Goal: Transaction & Acquisition: Download file/media

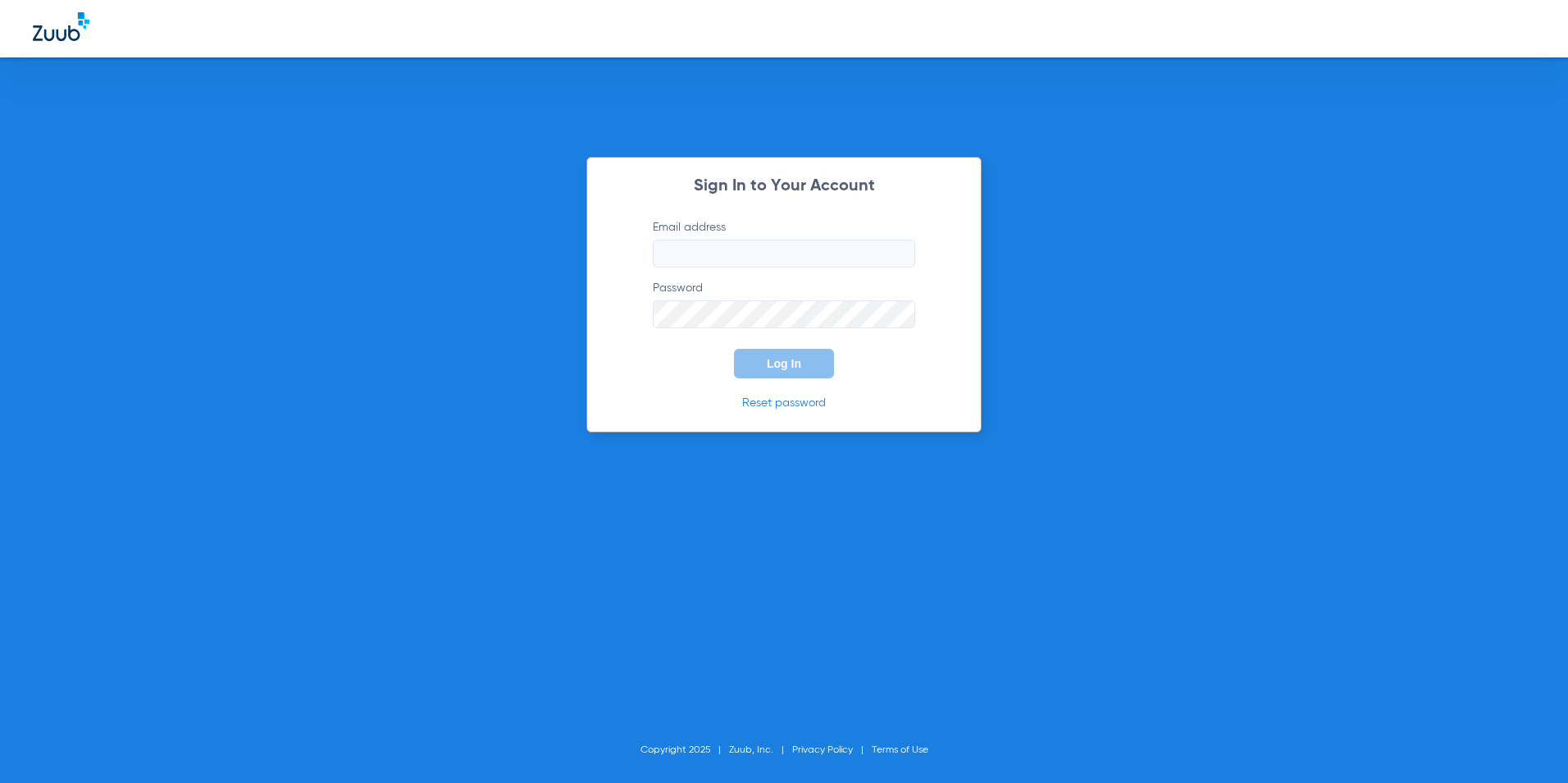
type input "[EMAIL_ADDRESS][DOMAIN_NAME]"
click at [788, 372] on button "Log In" at bounding box center [784, 363] width 100 height 29
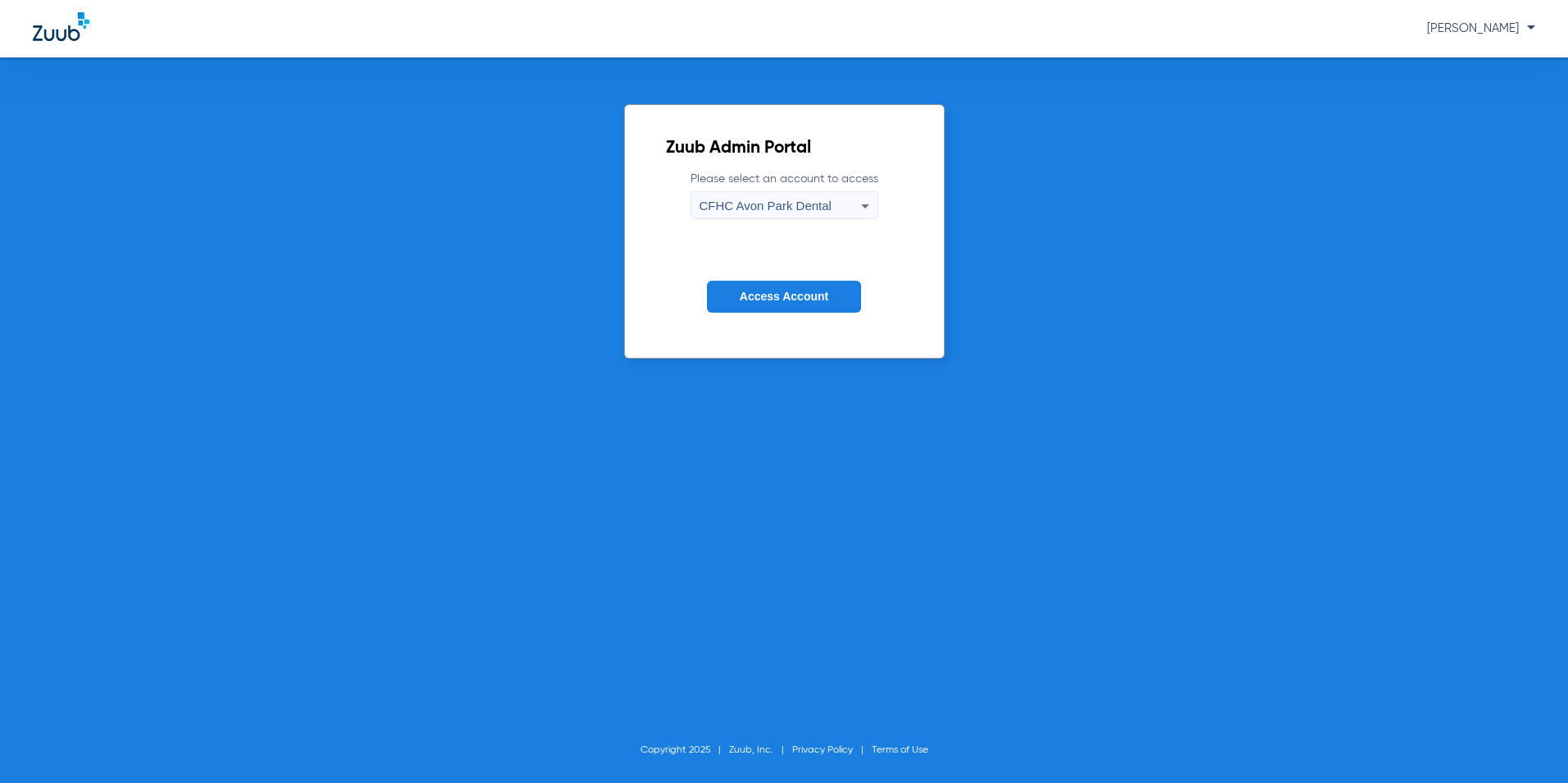
click at [778, 197] on div "CFHC Avon Park Dental" at bounding box center [780, 205] width 162 height 27
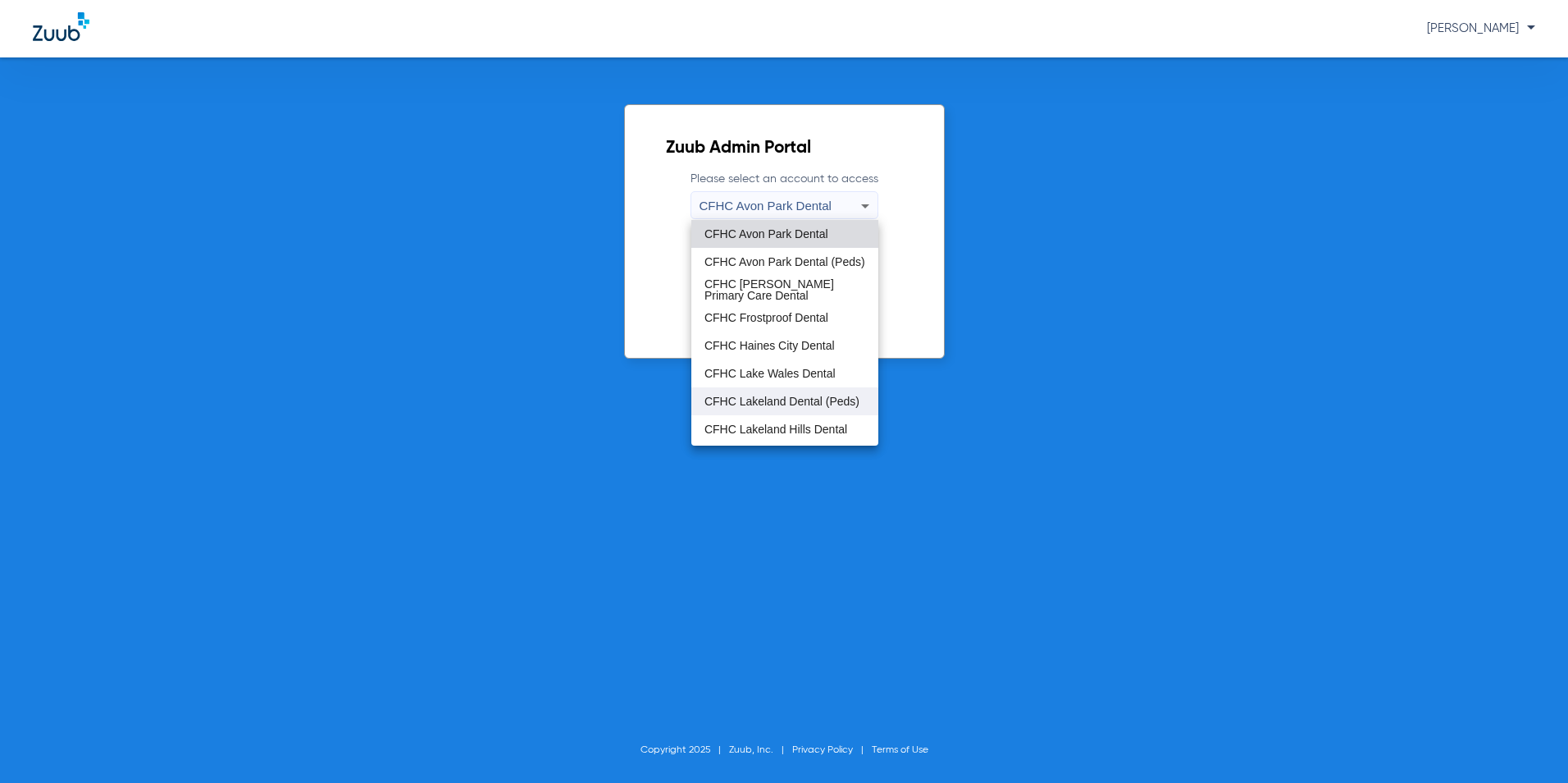
click at [765, 396] on span "CFHC Lakeland Dental (Peds)" at bounding box center [782, 401] width 155 height 12
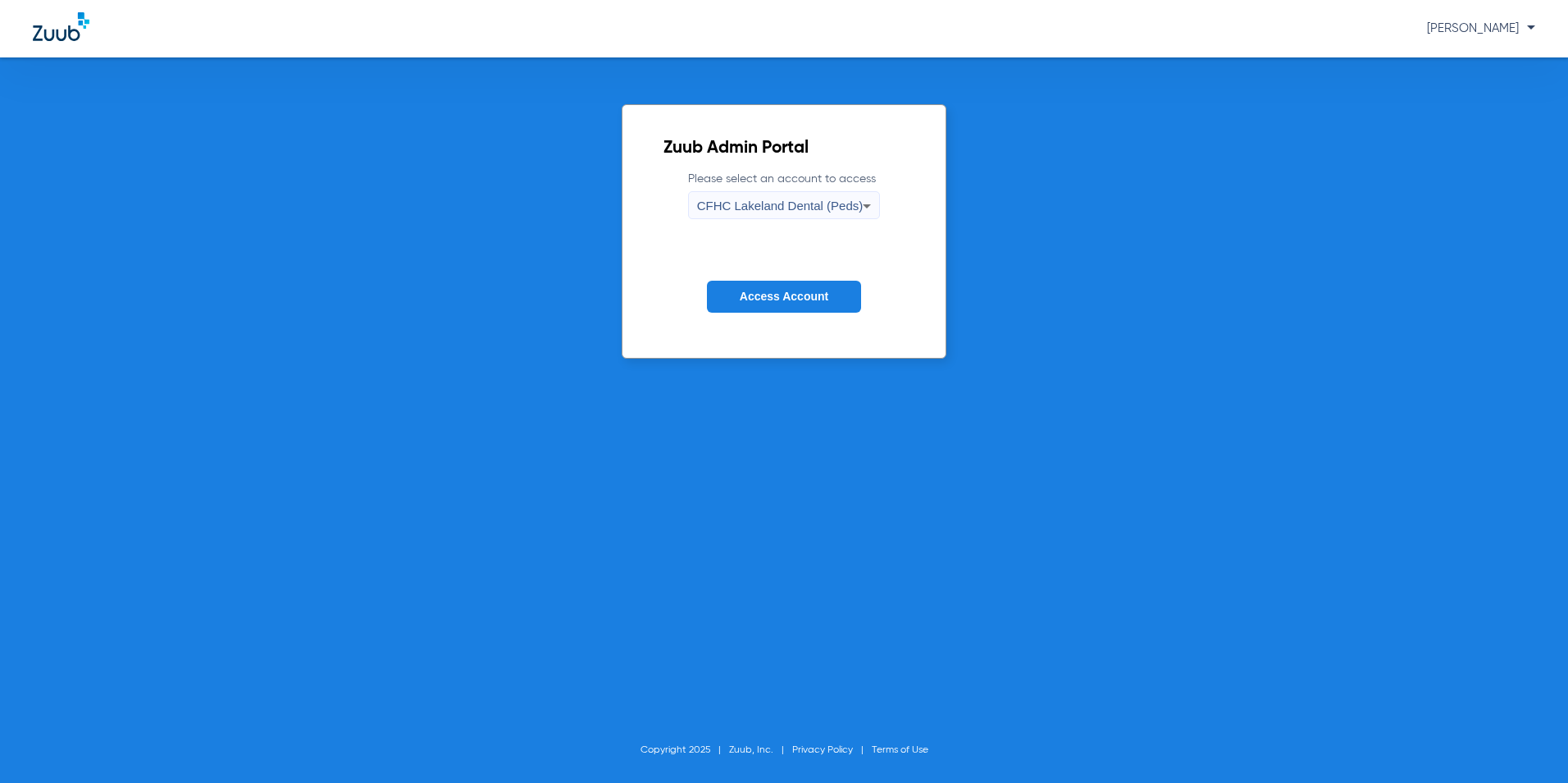
click at [758, 292] on span "Access Account" at bounding box center [784, 297] width 88 height 13
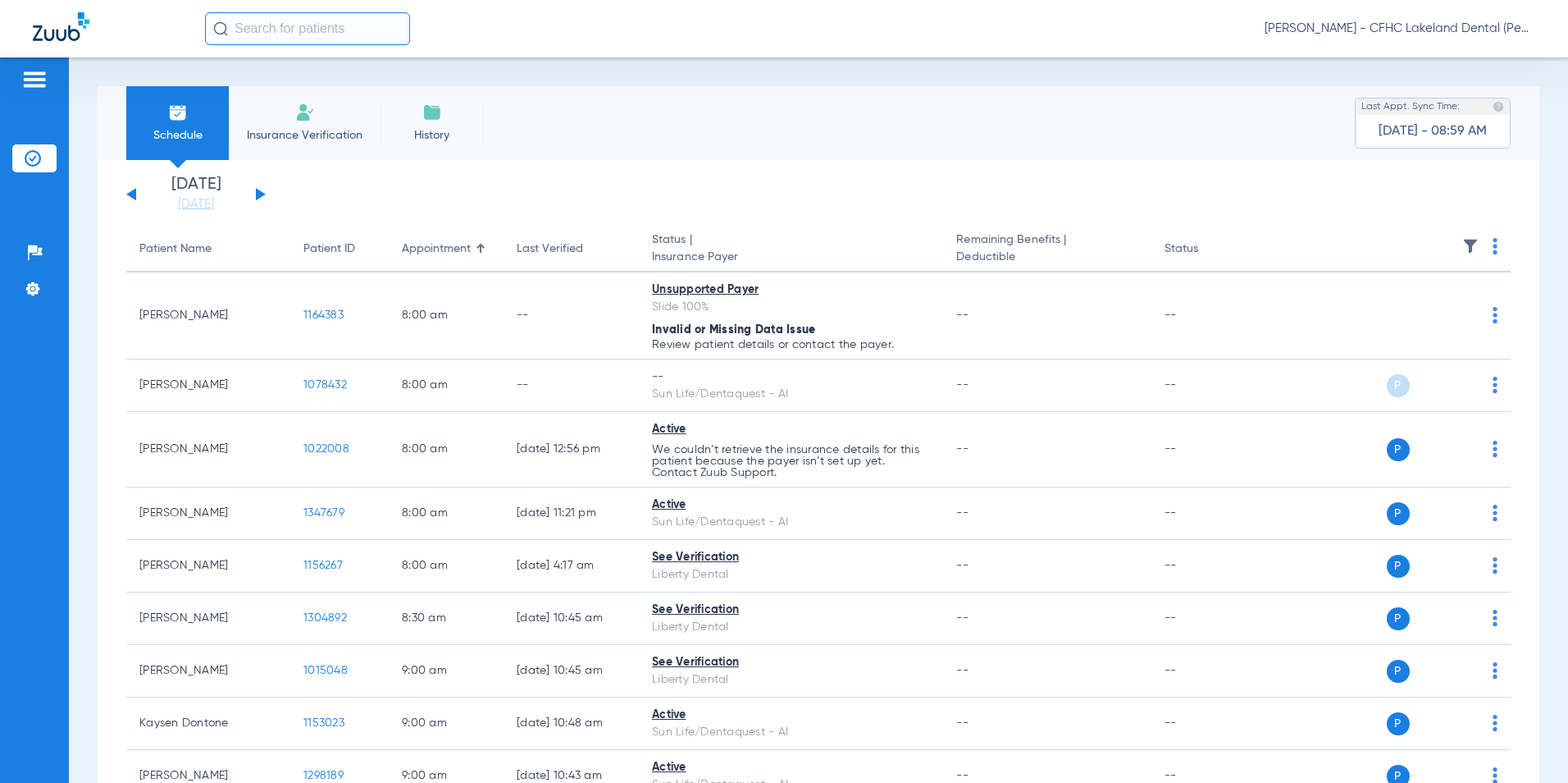
click at [259, 192] on button at bounding box center [261, 194] width 10 height 12
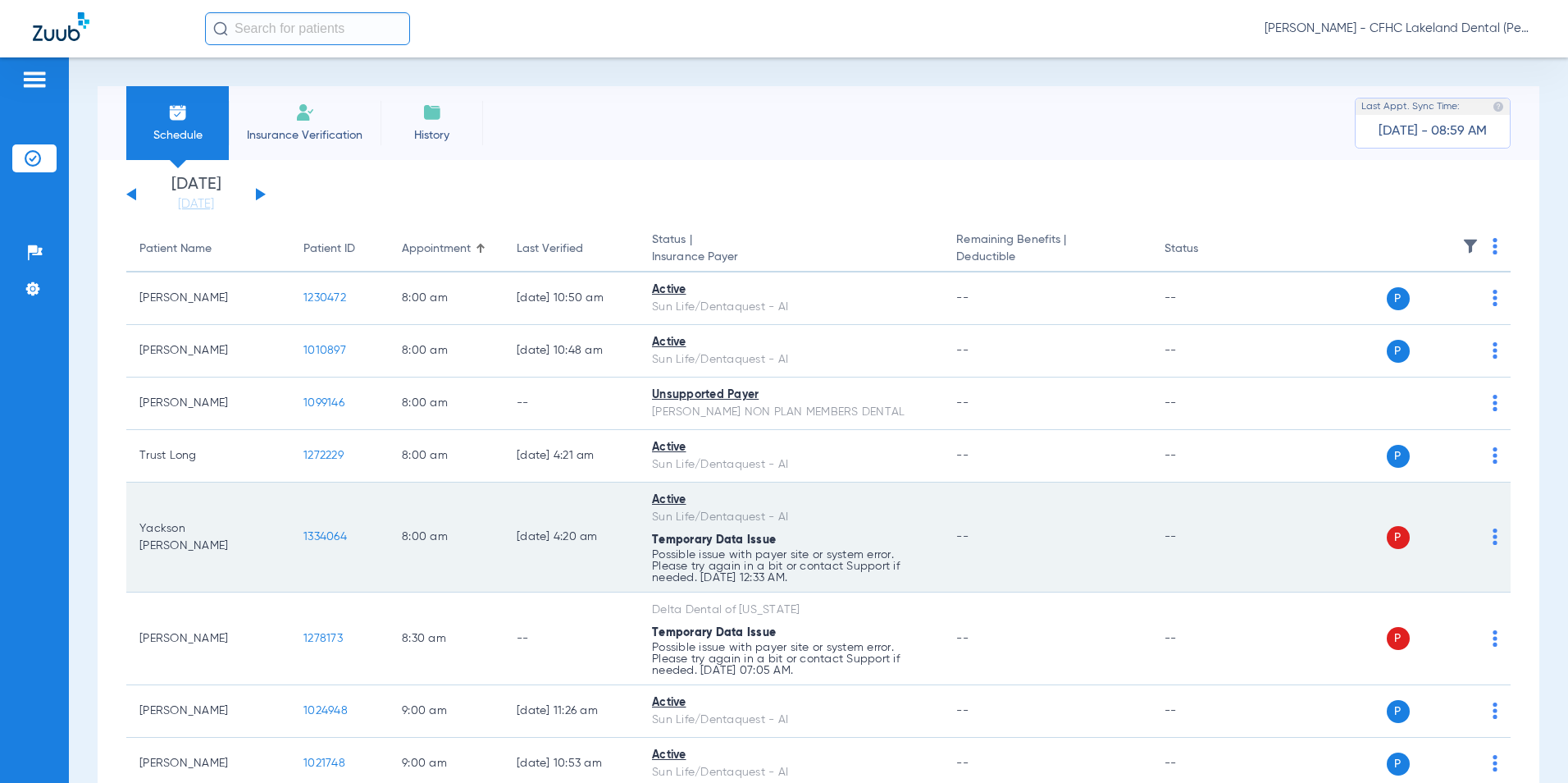
click at [331, 536] on span "1334064" at bounding box center [325, 536] width 43 height 12
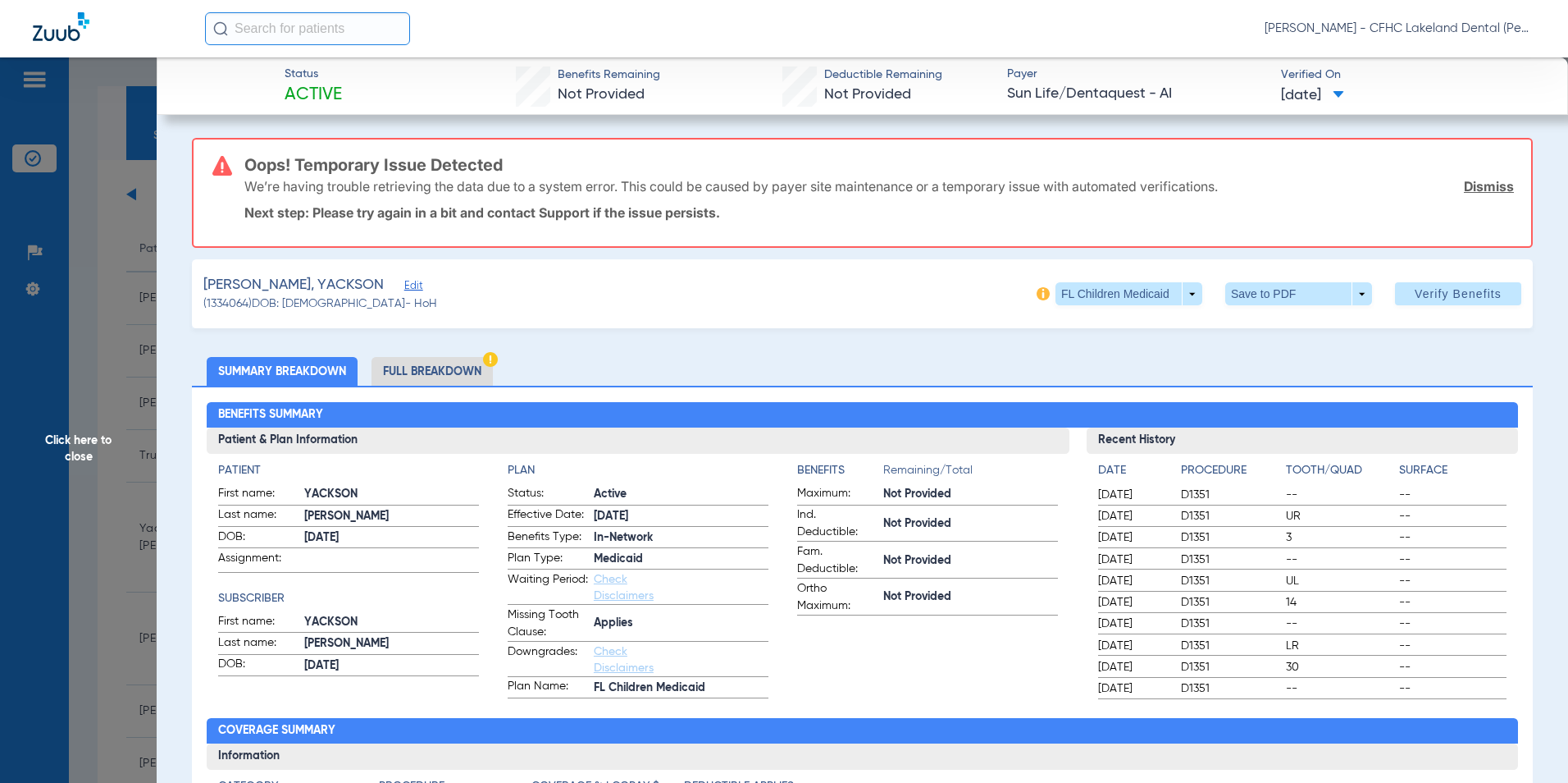
click at [1465, 189] on link "Dismiss" at bounding box center [1489, 187] width 50 height 17
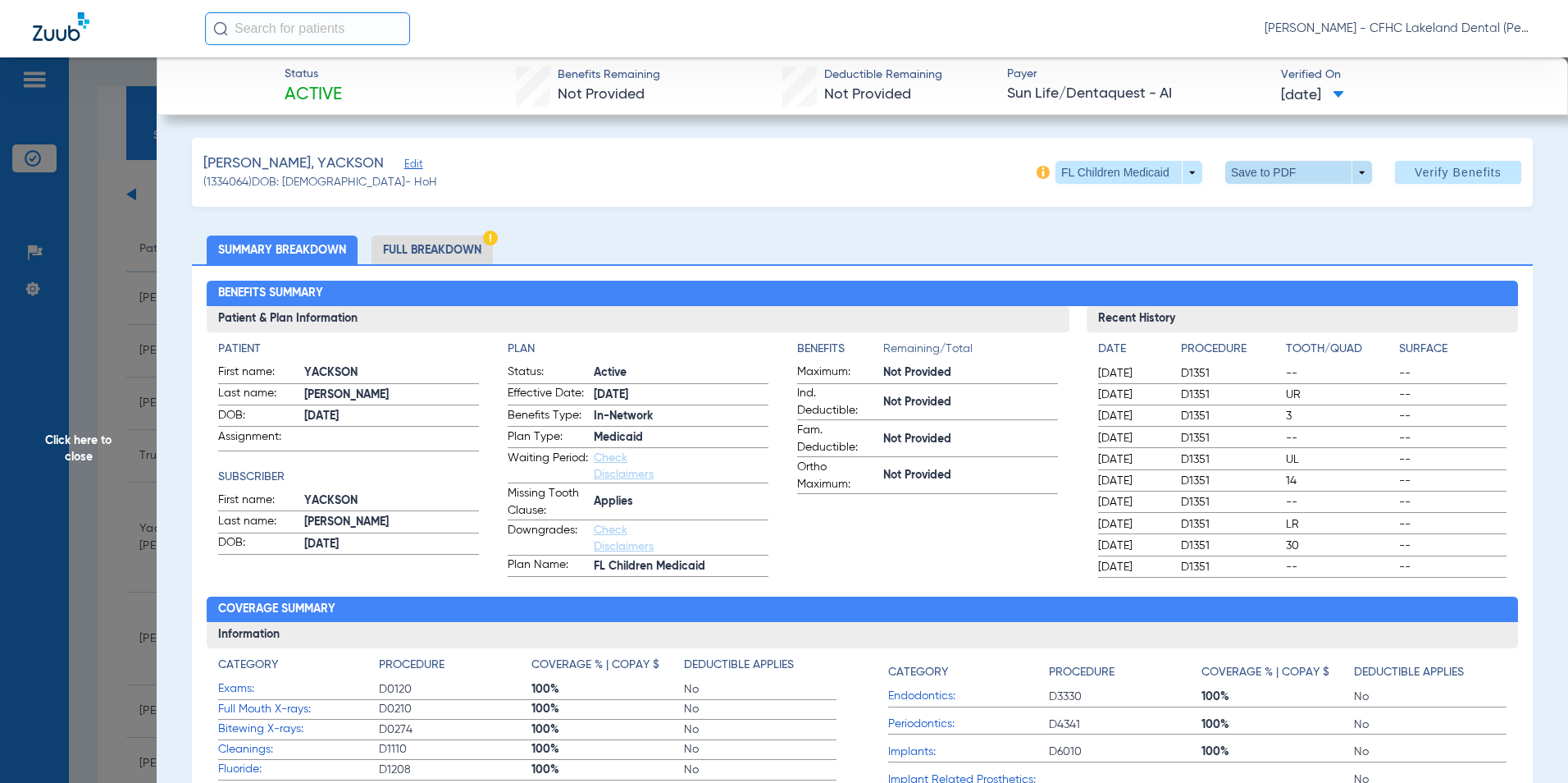
click at [1355, 168] on span at bounding box center [1299, 172] width 147 height 23
click at [1287, 203] on span "Save to PDF" at bounding box center [1292, 205] width 65 height 12
click at [1345, 169] on span at bounding box center [1299, 172] width 147 height 23
click at [1285, 197] on button "insert_drive_file Save to PDF" at bounding box center [1276, 205] width 124 height 32
